Goal: Information Seeking & Learning: Understand process/instructions

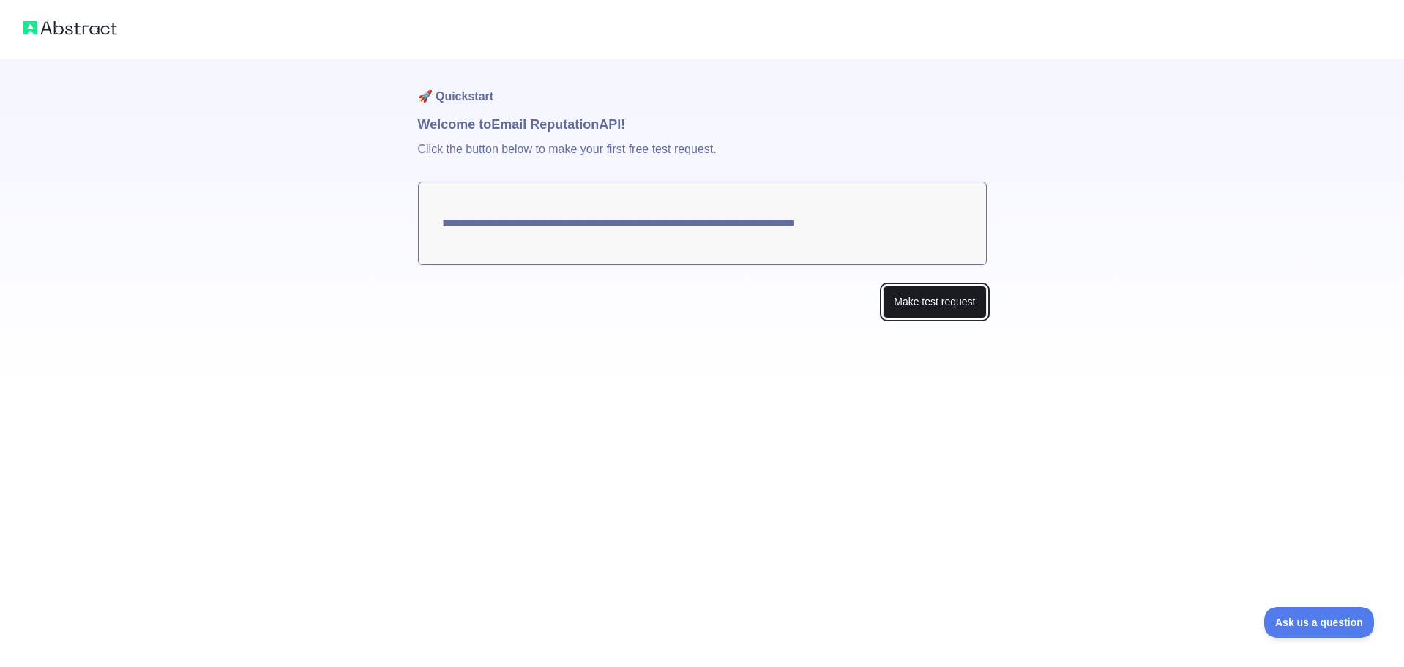
click at [909, 288] on button "Make test request" at bounding box center [934, 301] width 103 height 33
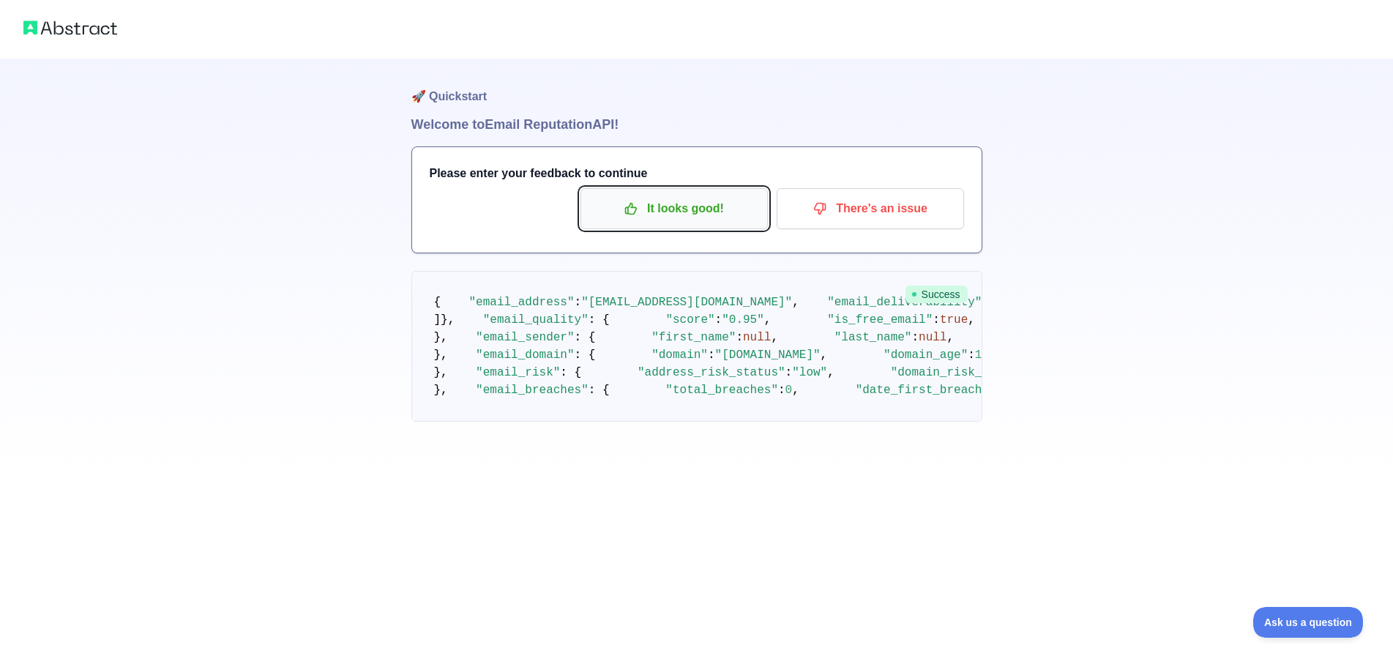
click at [711, 209] on p "It looks good!" at bounding box center [673, 208] width 165 height 25
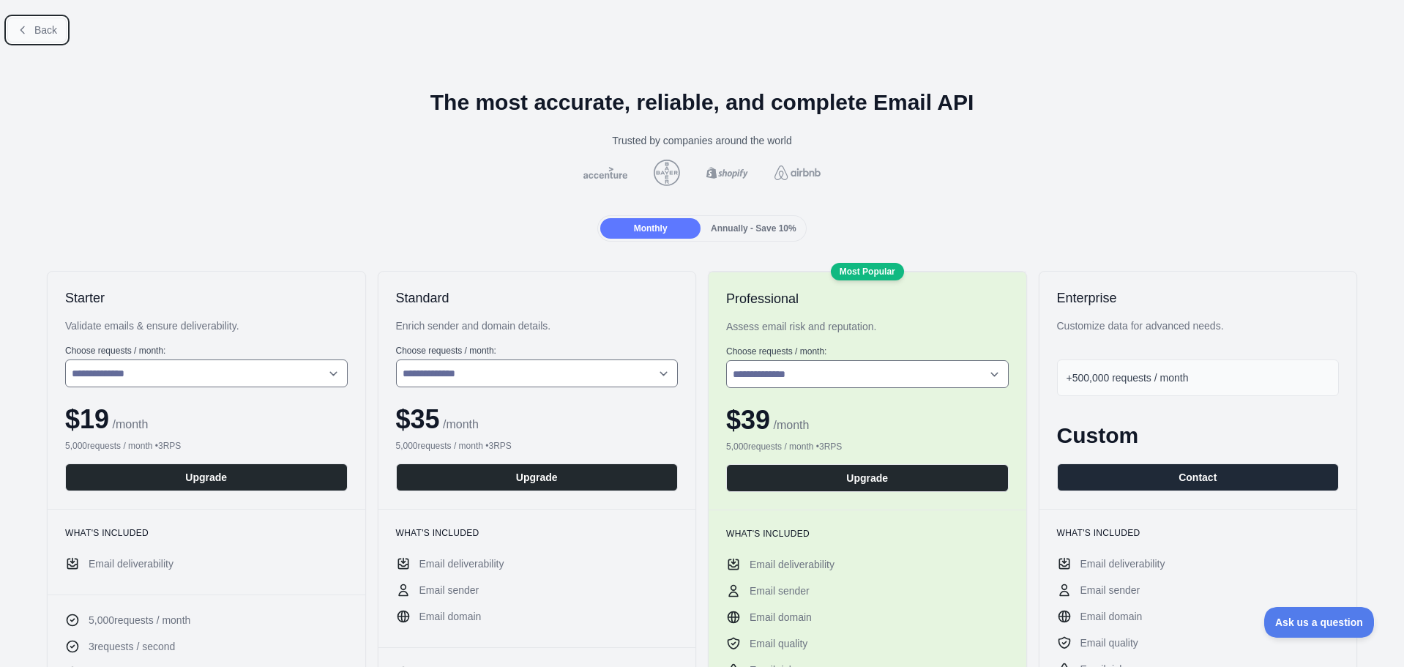
click at [28, 26] on icon at bounding box center [23, 30] width 12 height 12
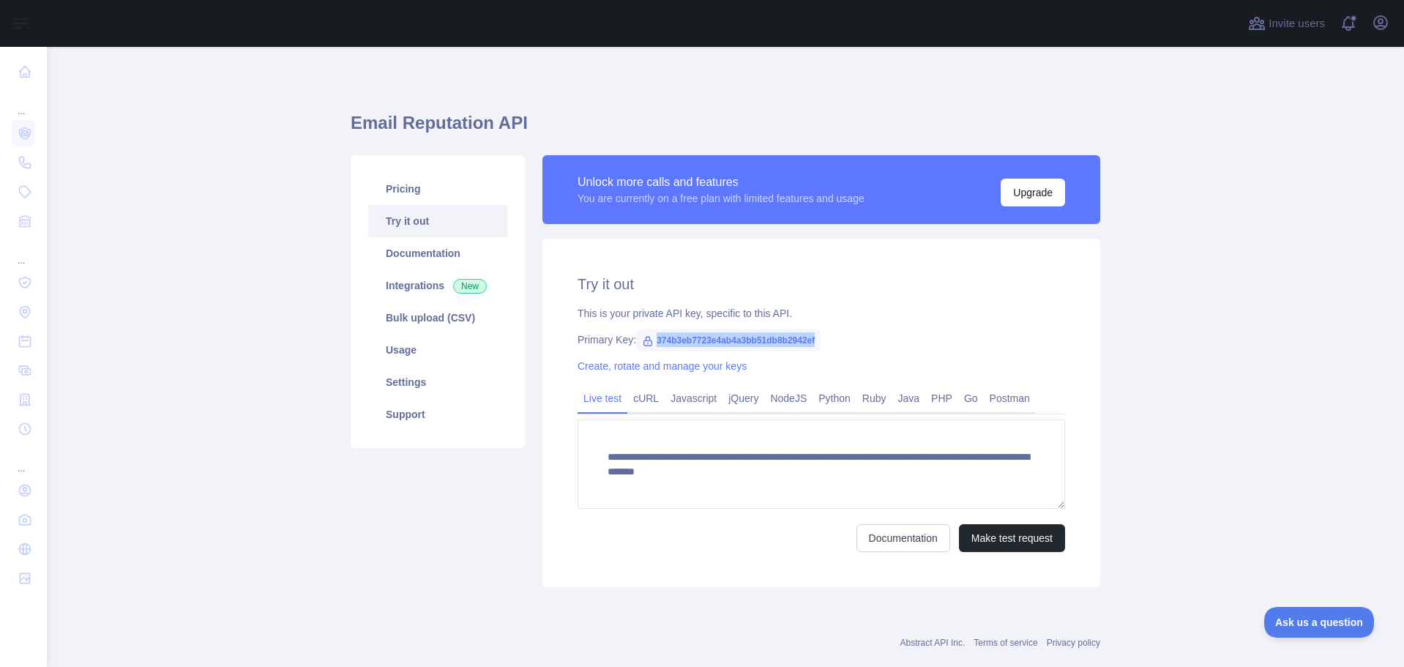
drag, startPoint x: 648, startPoint y: 337, endPoint x: 871, endPoint y: 345, distance: 223.4
click at [870, 345] on div "Primary Key: 374b3eb7723e4ab4a3bb51db8b2942ef" at bounding box center [820, 339] width 487 height 15
copy span "374b3eb7723e4ab4a3bb51db8b2942ef"
click at [848, 340] on div "Primary Key: 374b3eb7723e4ab4a3bb51db8b2942ef" at bounding box center [820, 339] width 487 height 15
click at [636, 406] on link "cURL" at bounding box center [645, 397] width 37 height 23
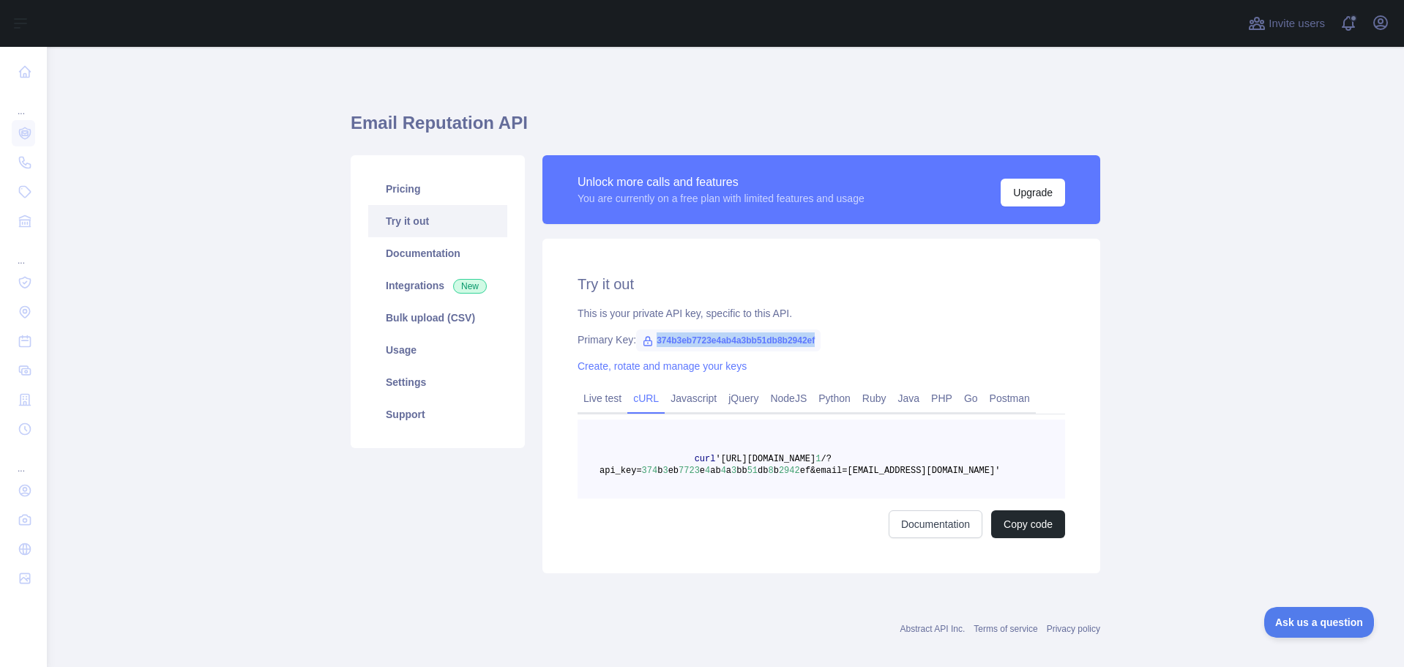
drag, startPoint x: 654, startPoint y: 340, endPoint x: 831, endPoint y: 339, distance: 177.1
click at [831, 340] on div "Primary Key: 374b3eb7723e4ab4a3bb51db8b2942ef" at bounding box center [820, 339] width 487 height 15
copy span "374b3eb7723e4ab4a3bb51db8b2942ef"
click at [867, 354] on div "Try it out This is your private API key, specific to this API. Primary Key: 374…" at bounding box center [821, 406] width 558 height 334
click at [430, 261] on link "Documentation" at bounding box center [437, 253] width 139 height 32
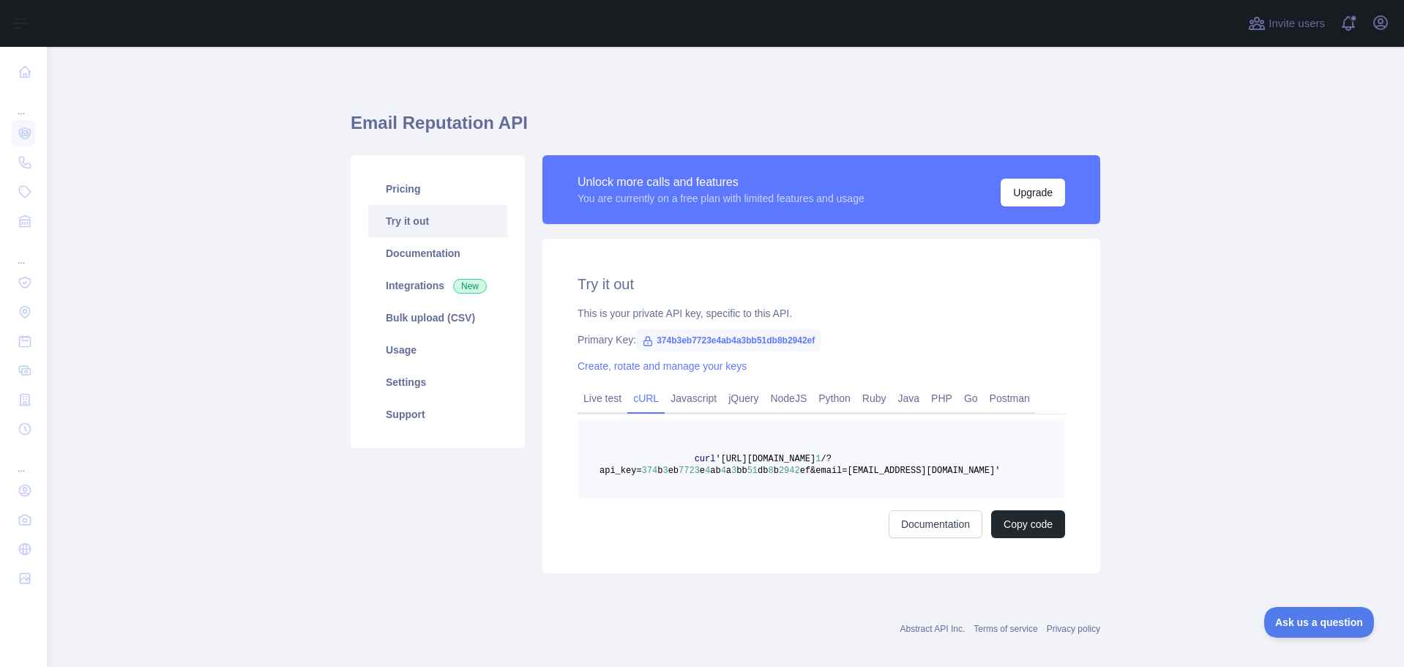
click at [828, 194] on div "You are currently on a free plan with limited features and usage" at bounding box center [720, 198] width 287 height 15
click at [438, 259] on link "Documentation" at bounding box center [437, 253] width 139 height 32
